Goal: Task Accomplishment & Management: Complete application form

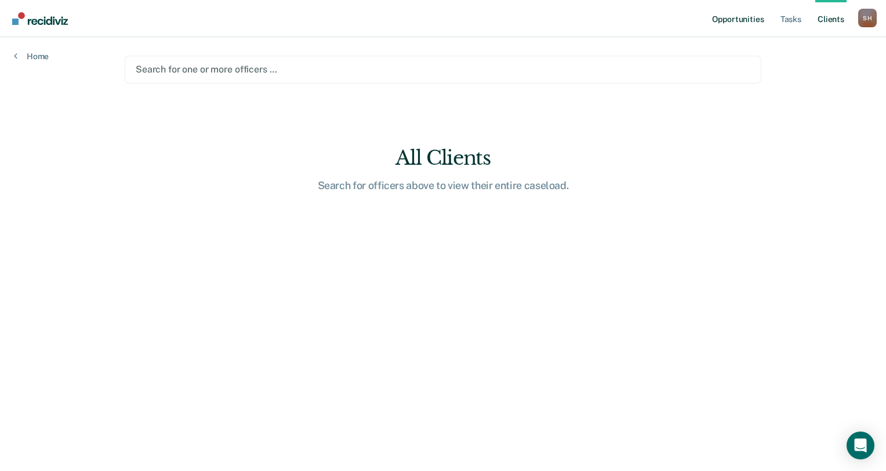
click at [738, 19] on link "Opportunities" at bounding box center [738, 18] width 56 height 37
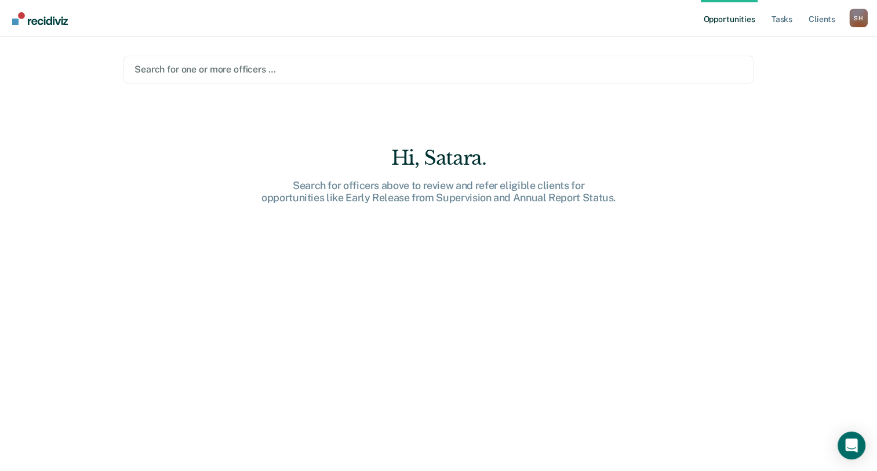
click at [738, 21] on link "Opportunities" at bounding box center [729, 18] width 56 height 37
click at [735, 21] on link "Opportunities" at bounding box center [729, 18] width 56 height 37
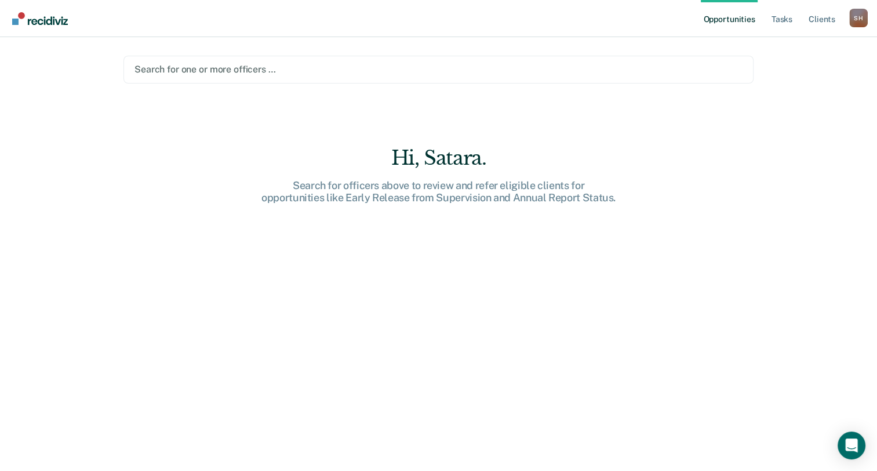
click at [735, 21] on link "Opportunities" at bounding box center [729, 18] width 56 height 37
click at [742, 18] on link "Opportunities" at bounding box center [729, 18] width 56 height 37
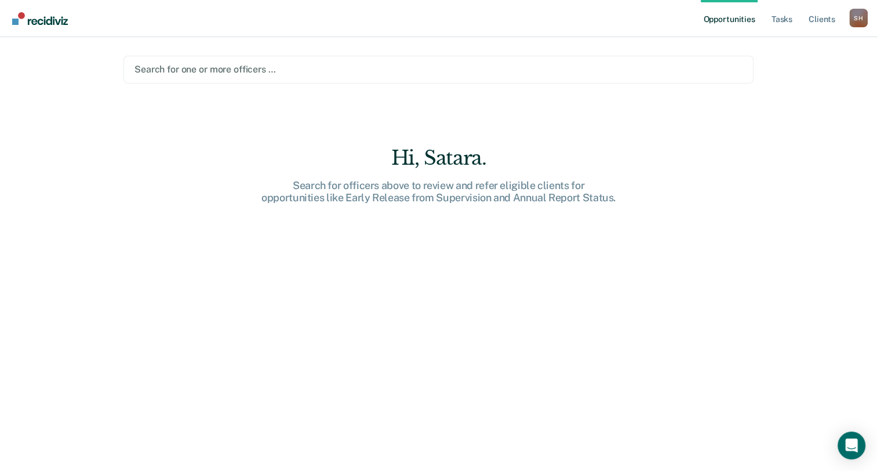
click at [742, 18] on link "Opportunities" at bounding box center [729, 18] width 56 height 37
click at [742, 20] on link "Opportunities" at bounding box center [729, 18] width 56 height 37
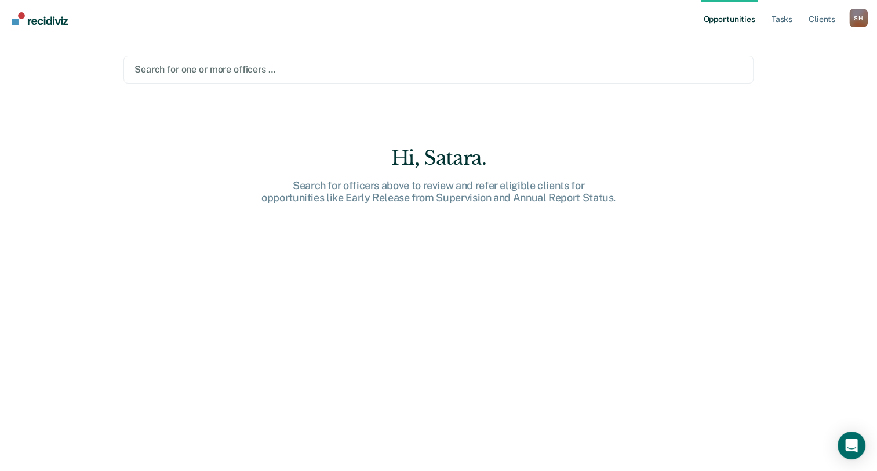
click at [742, 20] on link "Opportunities" at bounding box center [729, 18] width 56 height 37
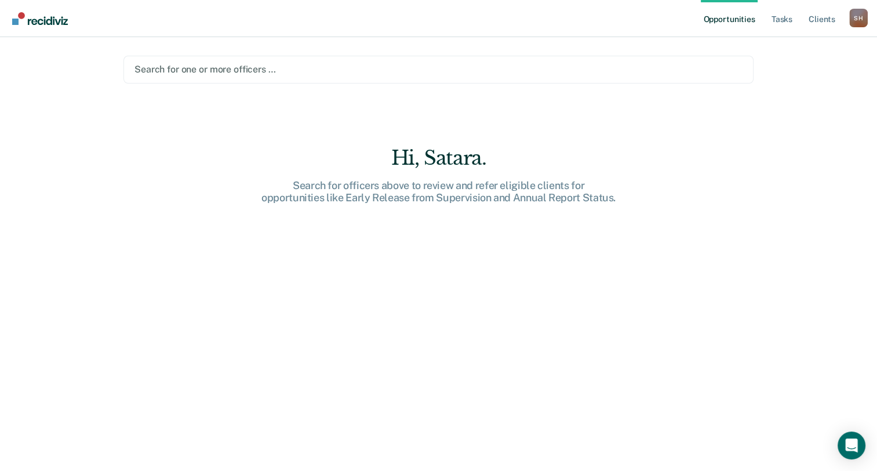
click at [742, 20] on link "Opportunities" at bounding box center [729, 18] width 56 height 37
click at [787, 20] on link "Tasks" at bounding box center [782, 18] width 26 height 37
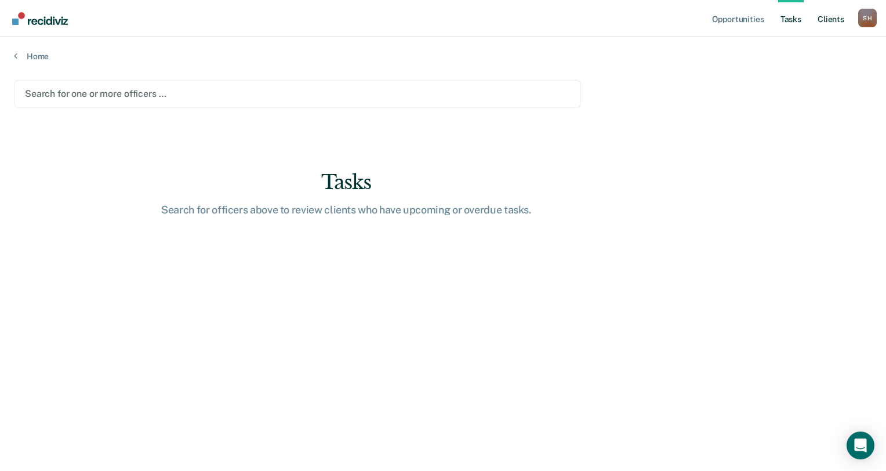
click at [837, 20] on link "Client s" at bounding box center [830, 18] width 31 height 37
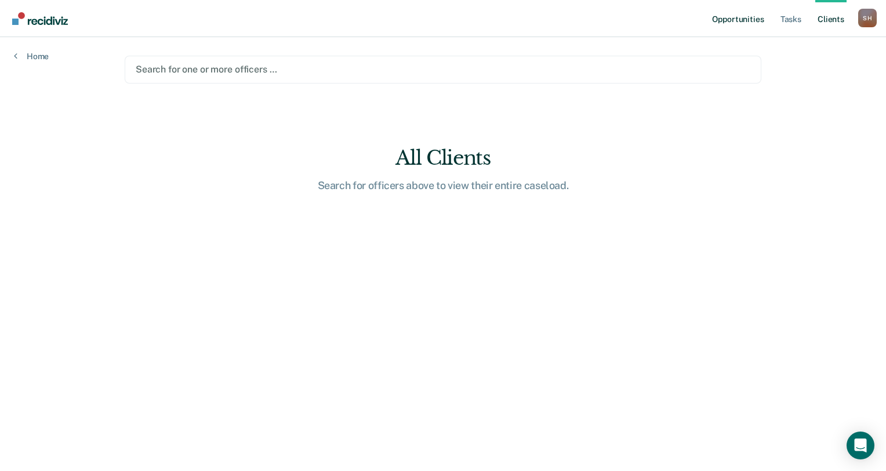
click at [747, 14] on link "Opportunities" at bounding box center [738, 18] width 56 height 37
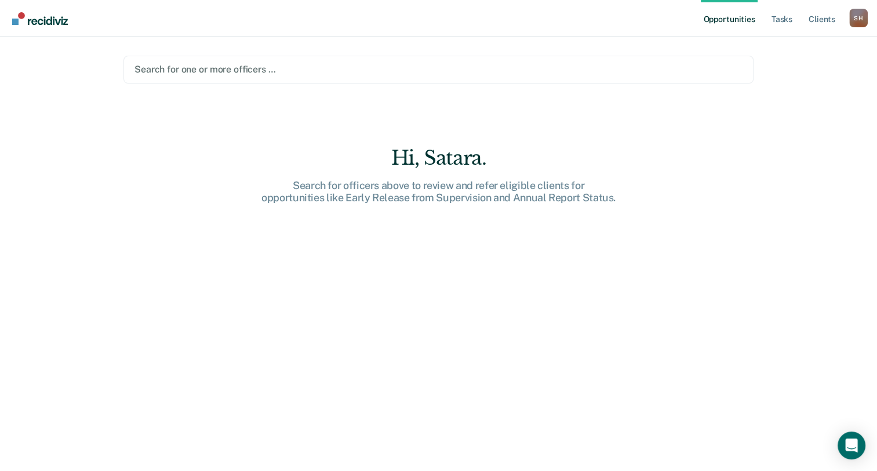
click at [285, 74] on div at bounding box center [439, 69] width 608 height 13
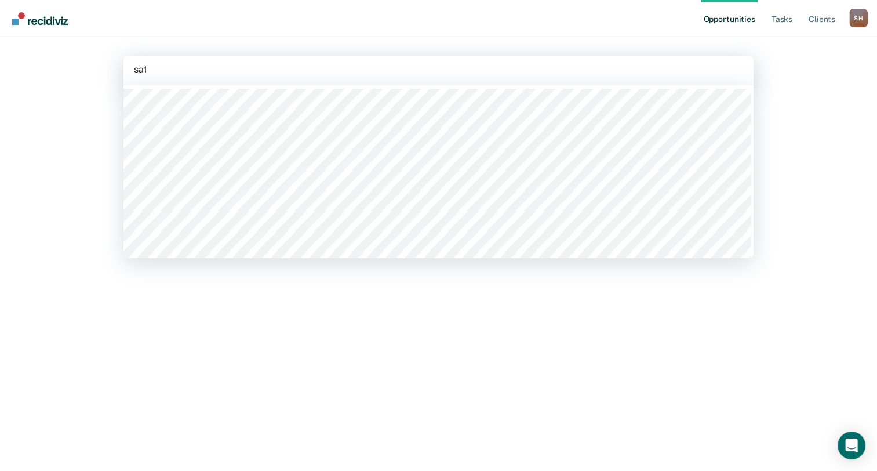
type input "sata"
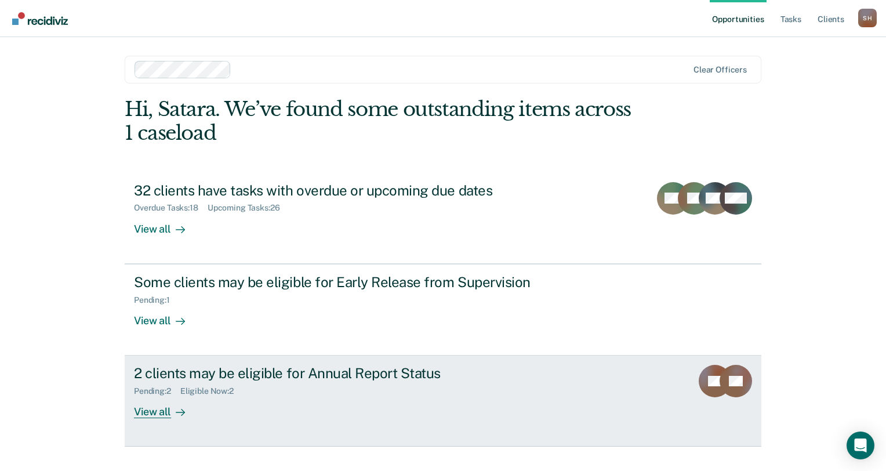
click at [308, 370] on div "2 clients may be eligible for Annual Report Status" at bounding box center [337, 373] width 407 height 17
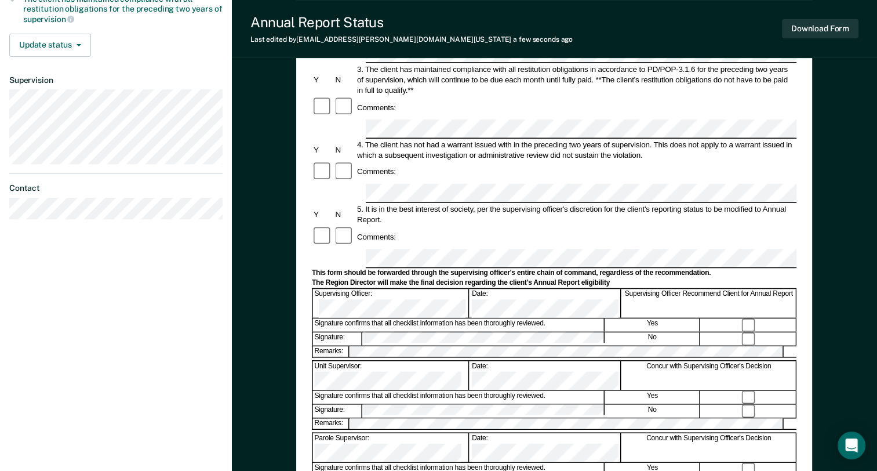
scroll to position [388, 0]
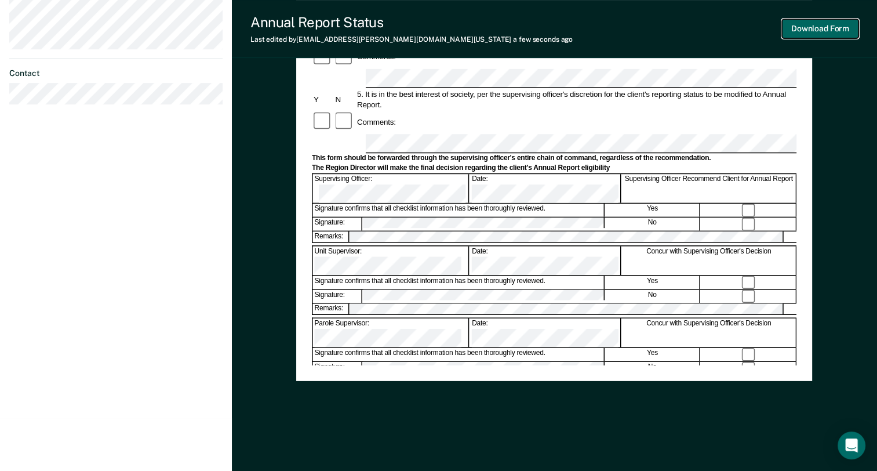
click at [822, 28] on button "Download Form" at bounding box center [820, 28] width 77 height 19
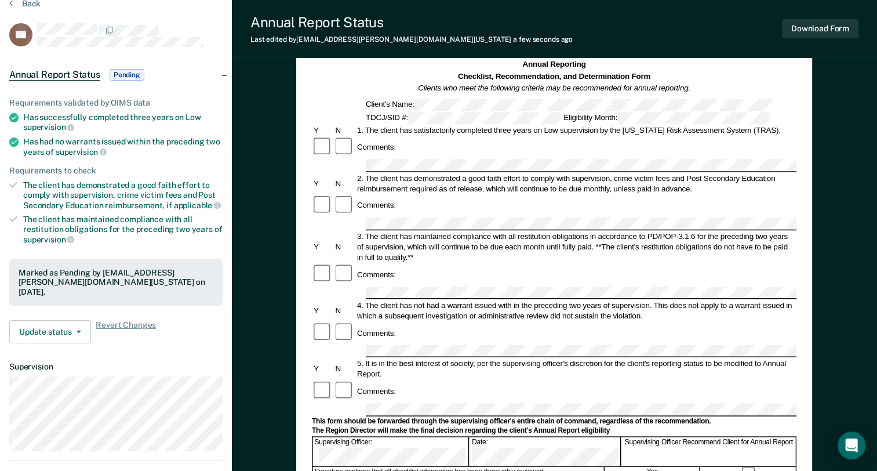
scroll to position [0, 0]
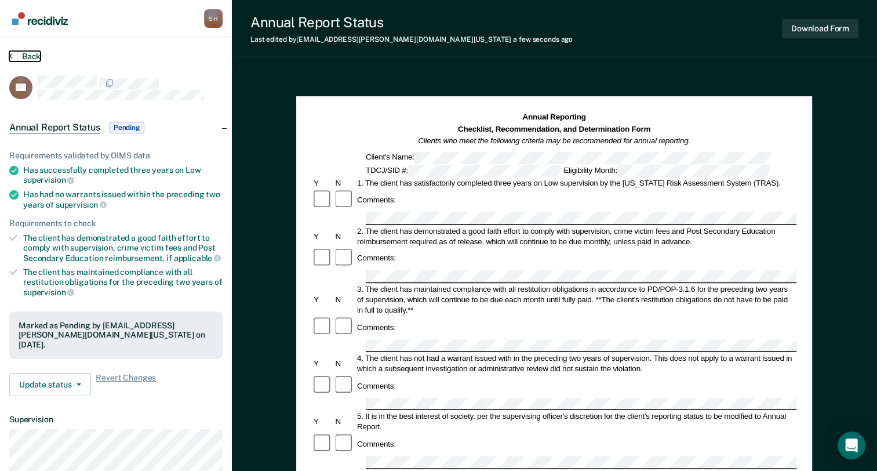
click at [30, 57] on button "Back" at bounding box center [24, 56] width 31 height 10
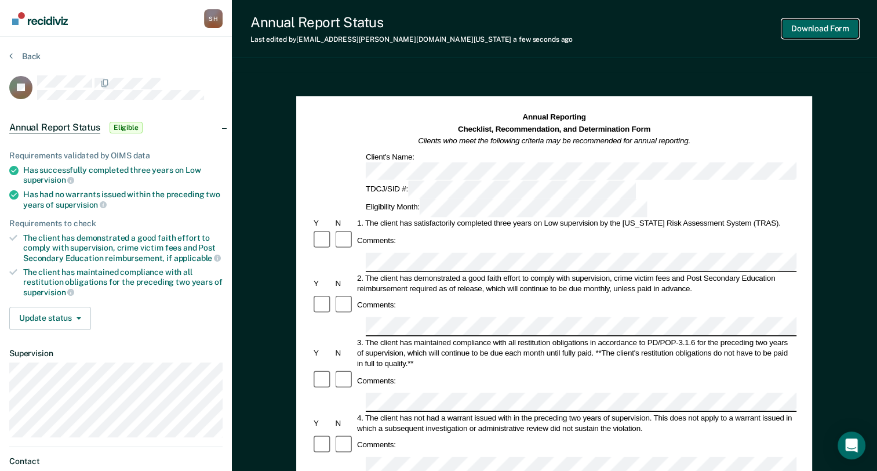
click at [833, 32] on button "Download Form" at bounding box center [820, 28] width 77 height 19
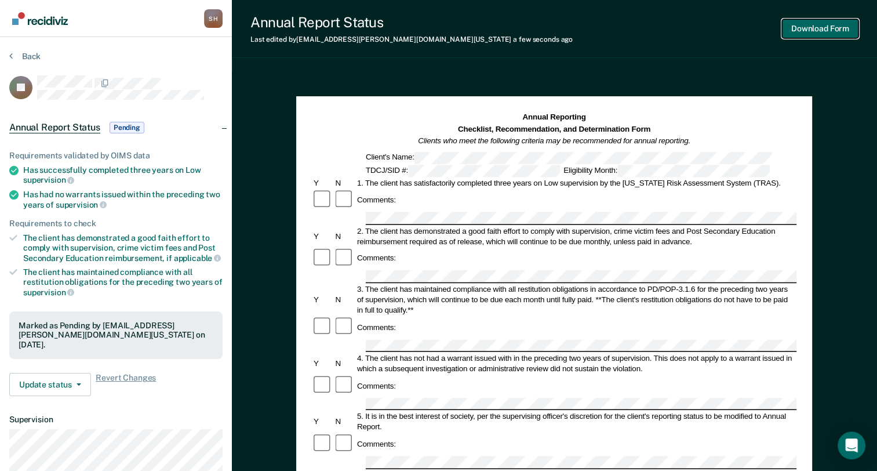
click at [802, 28] on button "Download Form" at bounding box center [820, 28] width 77 height 19
click at [26, 58] on button "Back" at bounding box center [24, 56] width 31 height 10
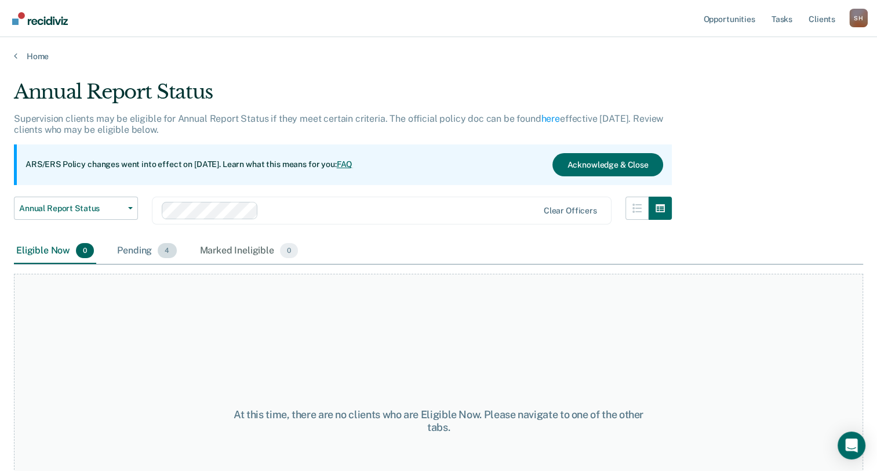
click at [149, 253] on div "Pending 4" at bounding box center [147, 251] width 64 height 26
